Goal: Task Accomplishment & Management: Use online tool/utility

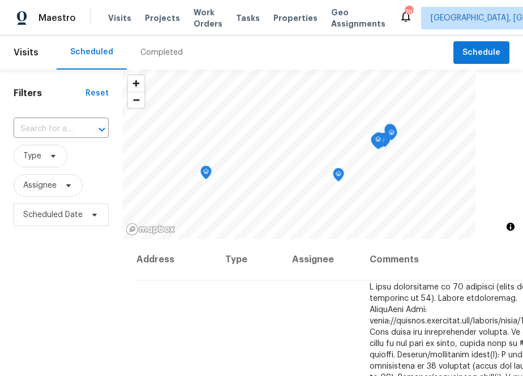
click at [157, 25] on div "Visits Projects Work Orders Tasks Properties Geo Assignments" at bounding box center [253, 18] width 291 height 23
click at [157, 22] on span "Projects" at bounding box center [162, 17] width 35 height 11
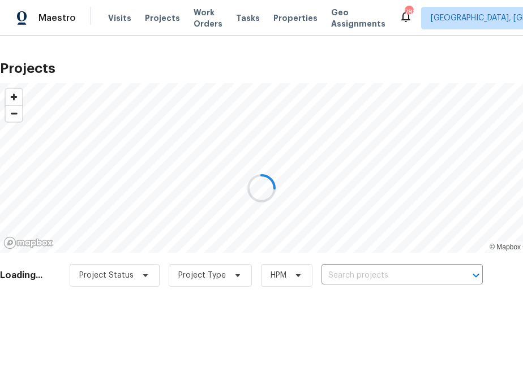
click at [384, 275] on div at bounding box center [261, 188] width 523 height 376
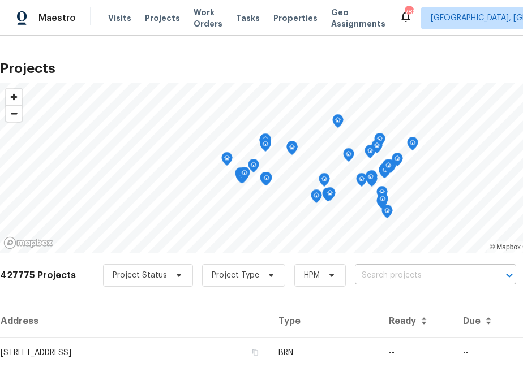
click at [364, 277] on input "text" at bounding box center [420, 276] width 130 height 18
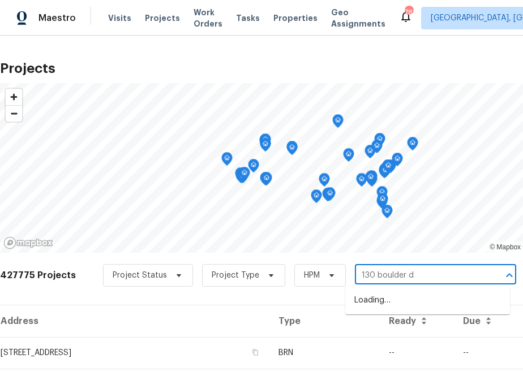
type input "[STREET_ADDRESS]"
click at [378, 305] on li "[STREET_ADDRESS]" at bounding box center [427, 301] width 165 height 19
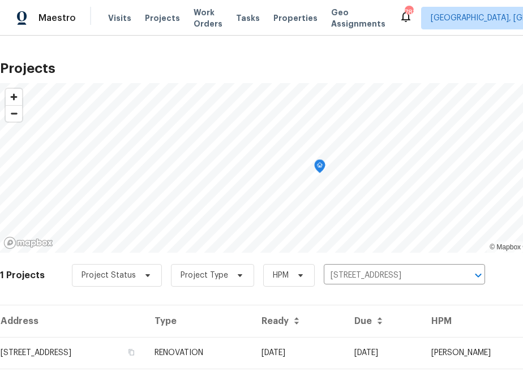
scroll to position [29, 0]
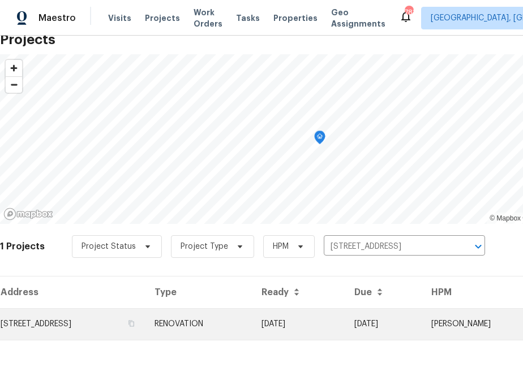
click at [114, 316] on td "[STREET_ADDRESS]" at bounding box center [72, 324] width 145 height 32
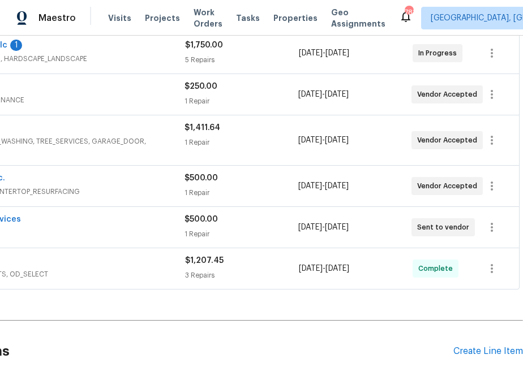
scroll to position [303, 105]
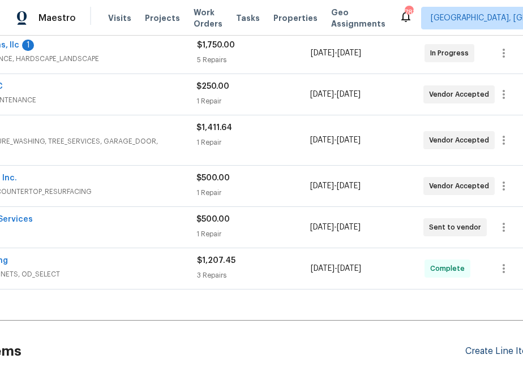
click at [499, 349] on div "Create Line Item" at bounding box center [500, 351] width 70 height 11
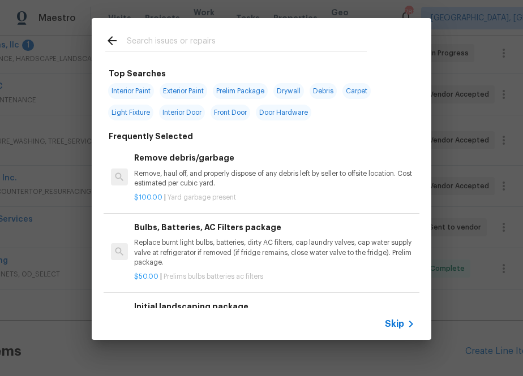
click at [276, 52] on div at bounding box center [236, 40] width 289 height 45
click at [276, 47] on input "text" at bounding box center [247, 42] width 240 height 17
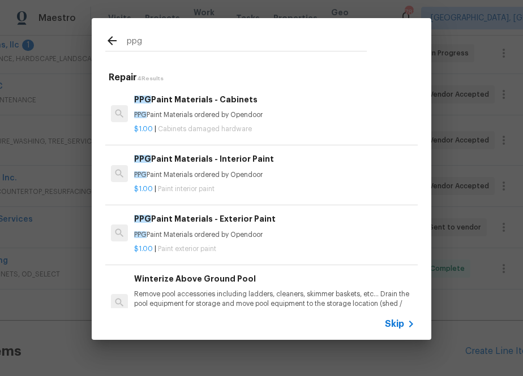
type input "ppg"
click at [196, 222] on h6 "PPG Paint Materials - Exterior Paint" at bounding box center [274, 219] width 281 height 12
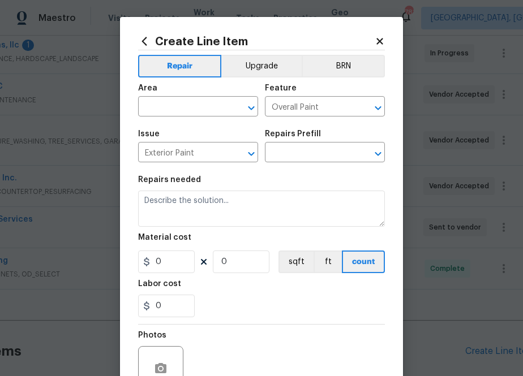
type input "PPG Paint Materials - Exterior Paint $1.00"
type textarea "PPG Paint Materials ordered by Opendoor"
type input "1"
click at [195, 105] on input "text" at bounding box center [182, 108] width 88 height 18
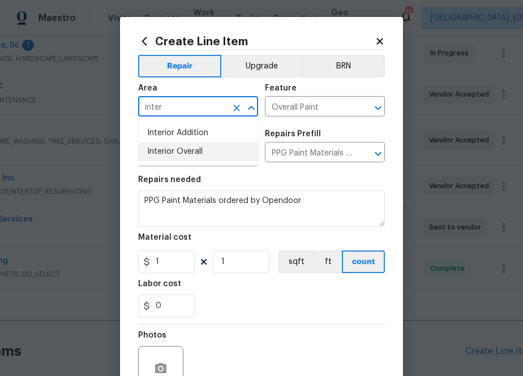
click at [186, 154] on li "Interior Overall" at bounding box center [198, 152] width 120 height 19
type input "Interior Overall"
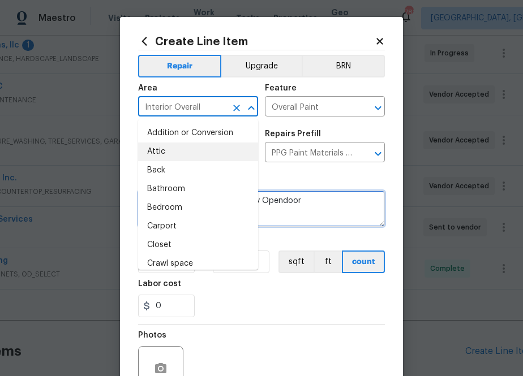
click at [314, 203] on textarea "PPG Paint Materials ordered by Opendoor" at bounding box center [261, 209] width 247 height 36
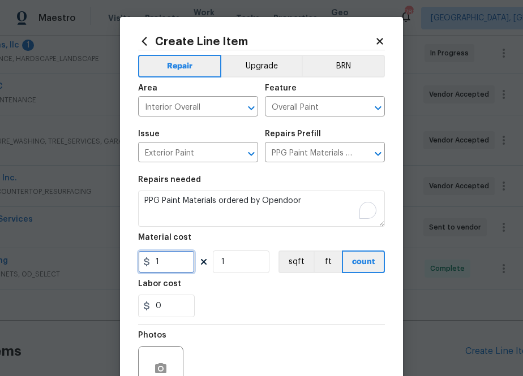
click at [178, 263] on input "1" at bounding box center [166, 262] width 57 height 23
paste input "392.49"
type input "392.49"
click at [278, 296] on div "0" at bounding box center [261, 306] width 247 height 23
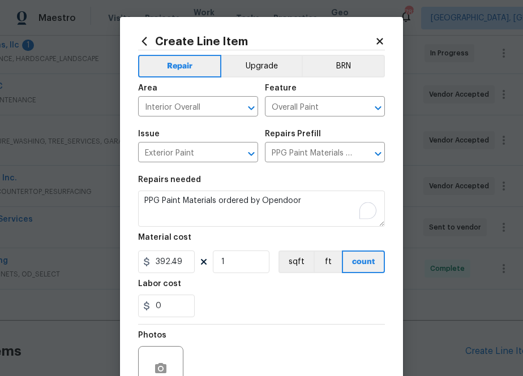
scroll to position [112, 0]
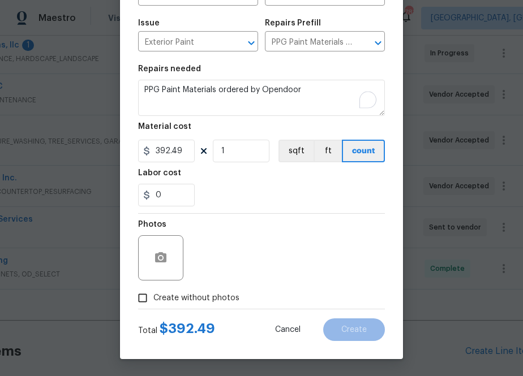
click at [203, 301] on span "Create without photos" at bounding box center [196, 299] width 86 height 12
click at [153, 301] on input "Create without photos" at bounding box center [143, 299] width 22 height 22
checkbox input "true"
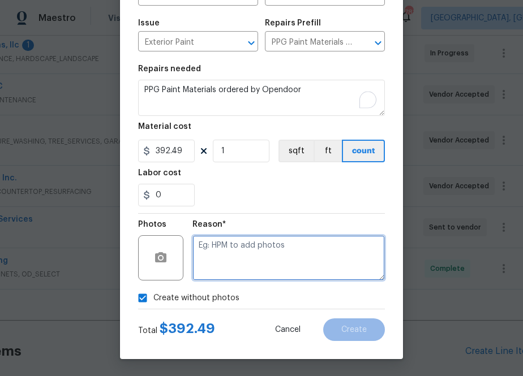
click at [266, 247] on textarea at bounding box center [288, 257] width 192 height 45
type textarea "na"
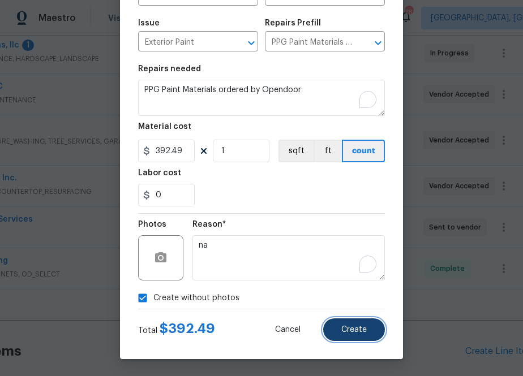
click at [365, 331] on span "Create" at bounding box center [353, 330] width 25 height 8
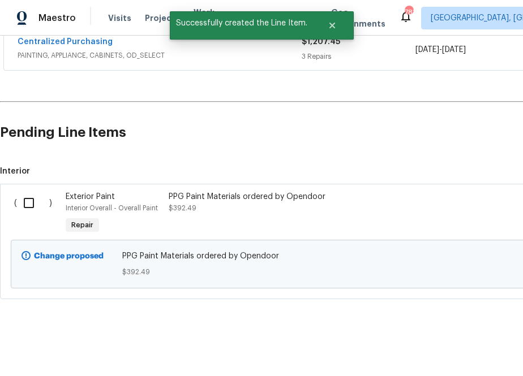
scroll to position [515, 0]
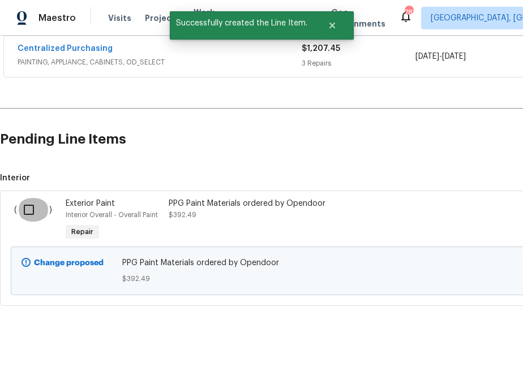
click at [38, 208] on input "checkbox" at bounding box center [33, 210] width 32 height 24
checkbox input "true"
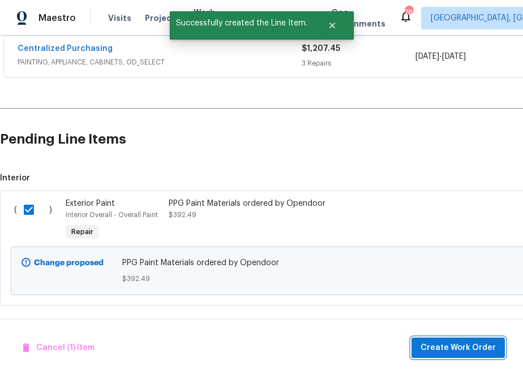
click at [469, 346] on span "Create Work Order" at bounding box center [458, 348] width 75 height 14
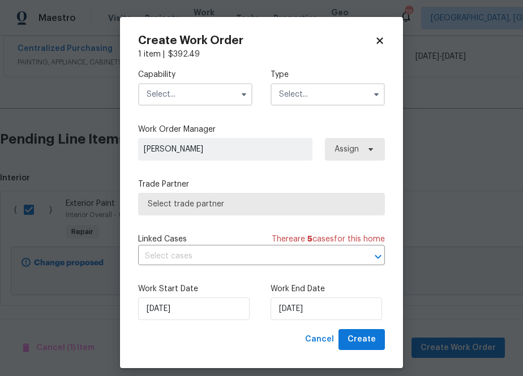
click at [214, 96] on input "text" at bounding box center [195, 94] width 114 height 23
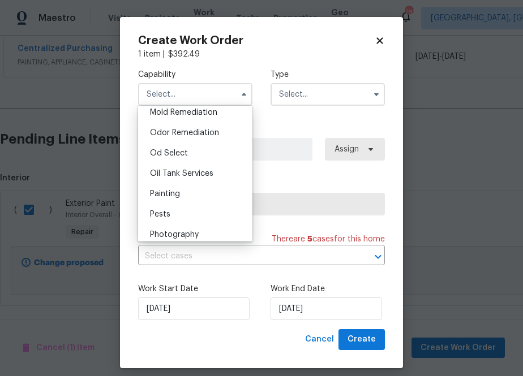
scroll to position [880, 0]
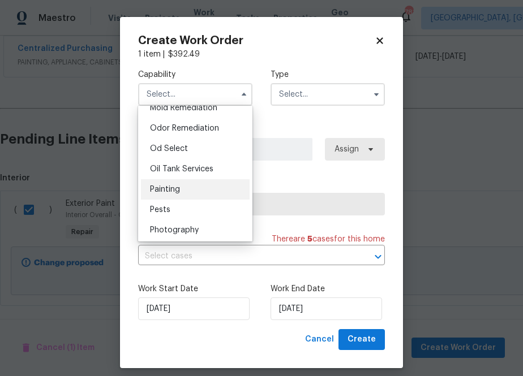
click at [189, 182] on div "Painting" at bounding box center [195, 189] width 109 height 20
type input "Painting"
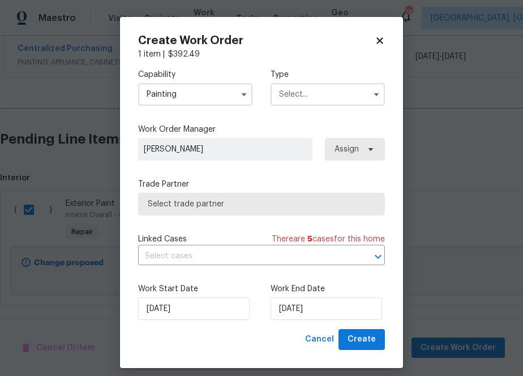
click at [305, 98] on input "text" at bounding box center [328, 94] width 114 height 23
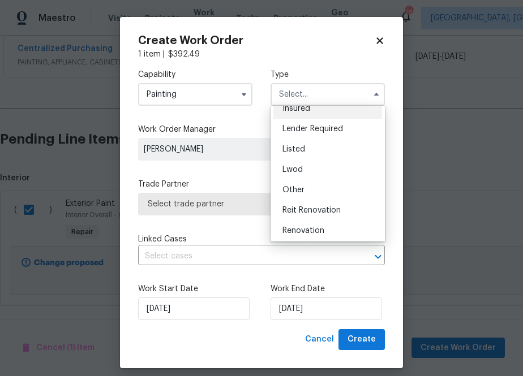
scroll to position [73, 0]
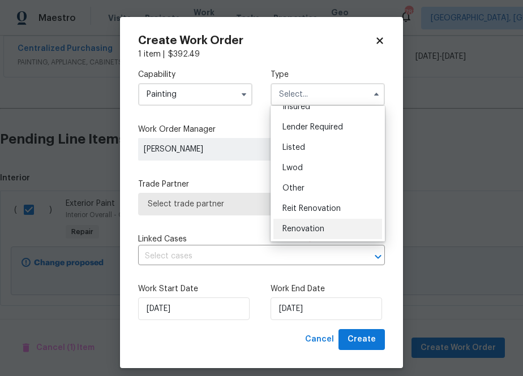
click at [307, 230] on span "Renovation" at bounding box center [303, 229] width 42 height 8
type input "Renovation"
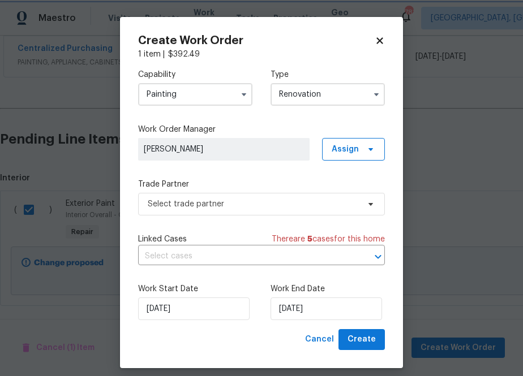
scroll to position [0, 0]
click at [340, 156] on span "Assign" at bounding box center [353, 149] width 63 height 23
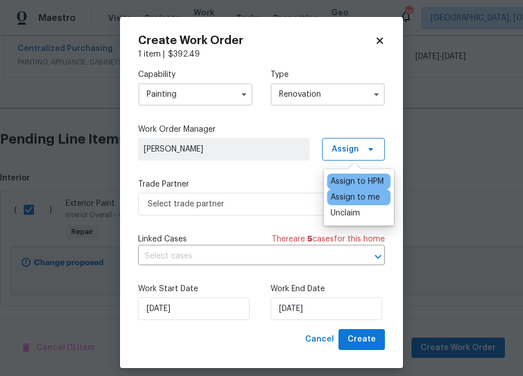
click at [341, 198] on div "Assign to me" at bounding box center [355, 197] width 49 height 11
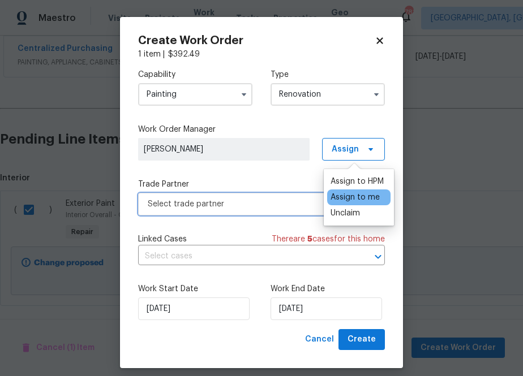
click at [265, 205] on span "Select trade partner" at bounding box center [253, 204] width 211 height 11
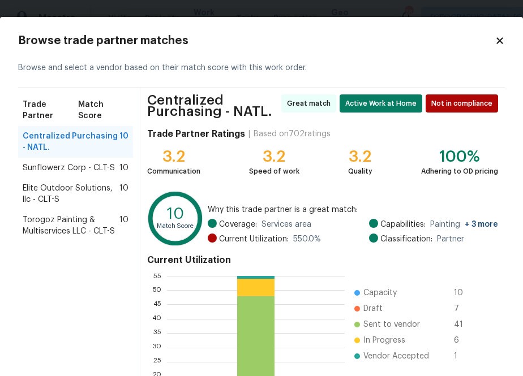
scroll to position [126, 0]
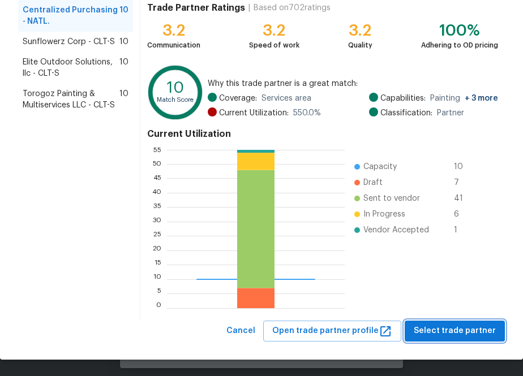
click at [481, 329] on span "Select trade partner" at bounding box center [455, 331] width 82 height 14
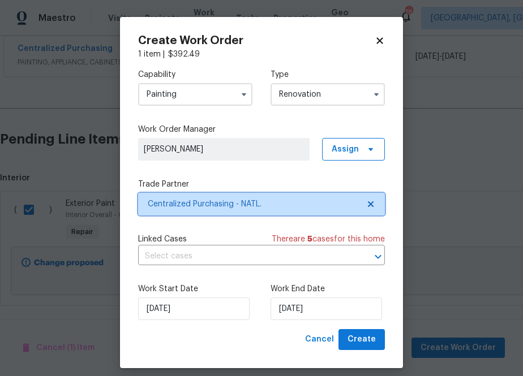
scroll to position [0, 0]
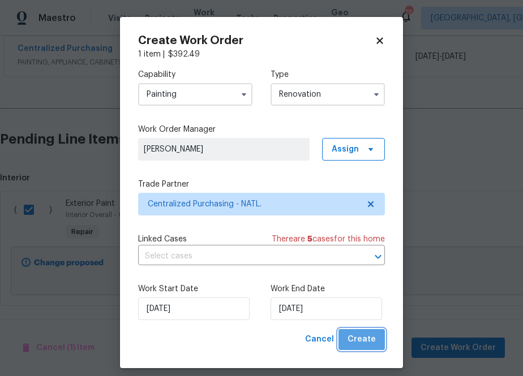
click at [383, 339] on button "Create" at bounding box center [361, 339] width 46 height 21
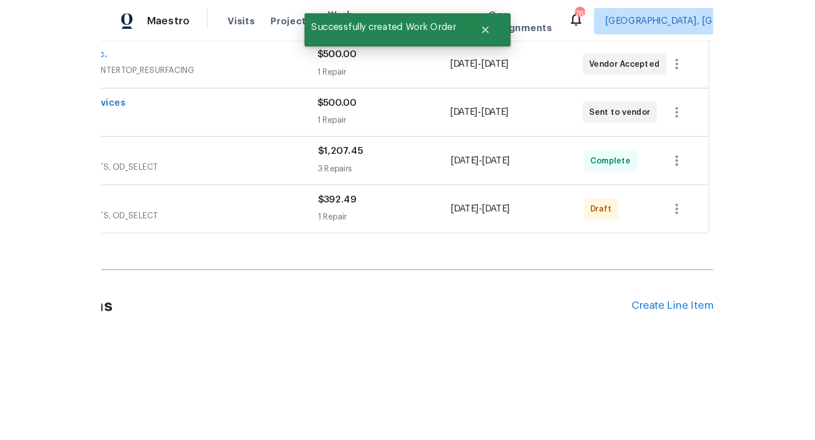
scroll to position [434, 0]
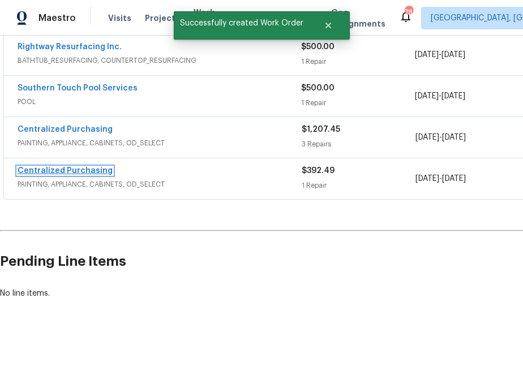
click at [91, 167] on link "Centralized Purchasing" at bounding box center [65, 171] width 95 height 8
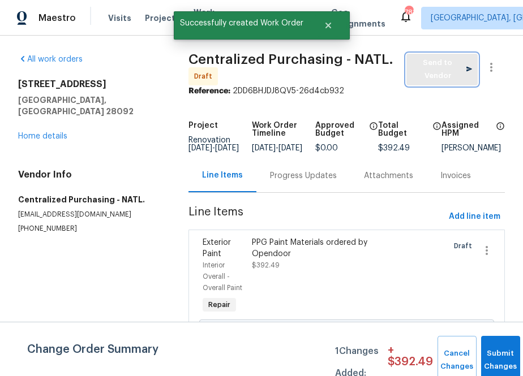
click at [439, 78] on span "Send to Vendor" at bounding box center [442, 70] width 60 height 26
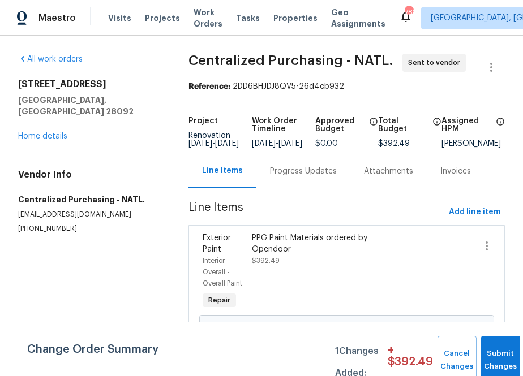
click at [276, 177] on div "Progress Updates" at bounding box center [303, 171] width 67 height 11
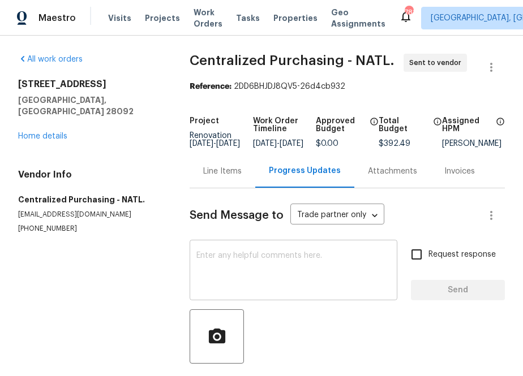
click at [316, 265] on textarea at bounding box center [293, 272] width 194 height 40
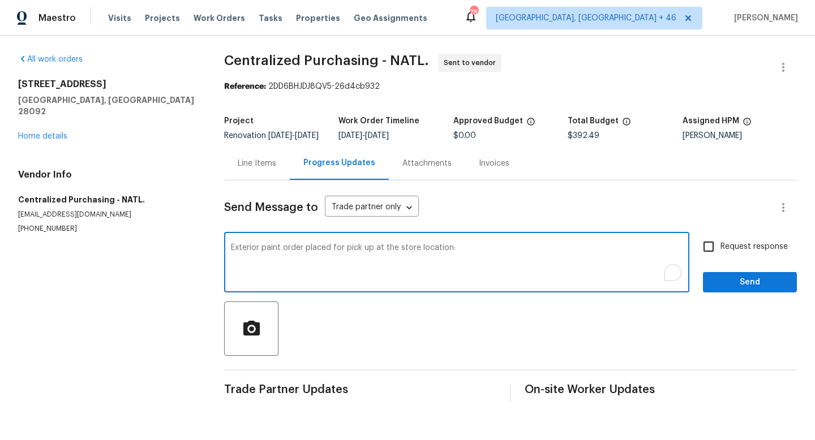
paste textarea "[STREET_ADDRESS] [PHONE_NUMBER]"
click at [455, 256] on textarea "Exterior paint order placed for pick up at the store location: [STREET_ADDRESS]…" at bounding box center [457, 264] width 452 height 40
type textarea "Exterior paint order placed for pick up at the store location: [STREET_ADDRESS]…"
click at [522, 290] on span "Send" at bounding box center [750, 283] width 76 height 14
